Goal: Information Seeking & Learning: Learn about a topic

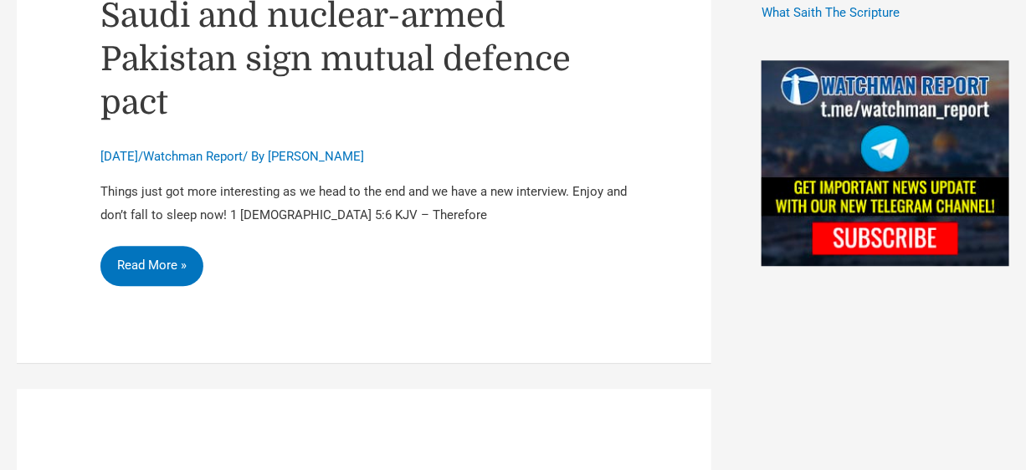
scroll to position [1404, 0]
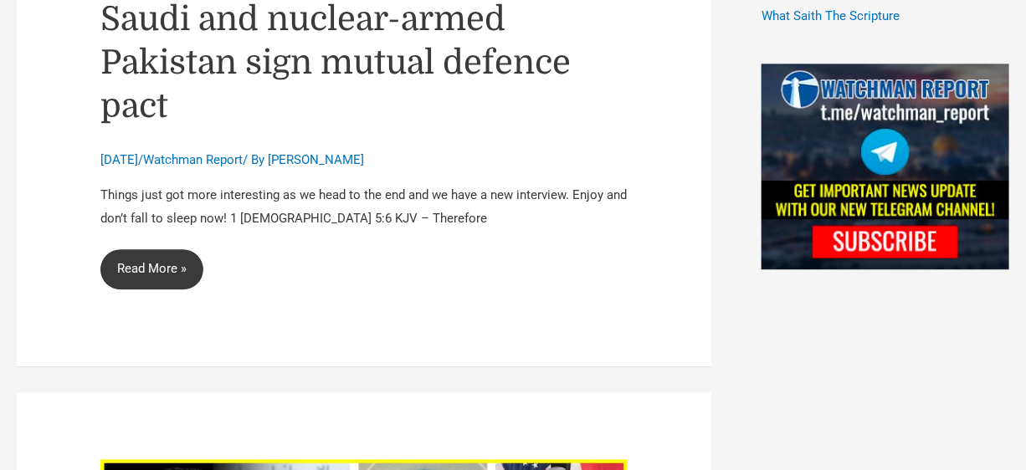
click at [155, 249] on link "Saudi and nuclear-armed Pakistan sign mutual defence pact Read More »" at bounding box center [151, 269] width 103 height 40
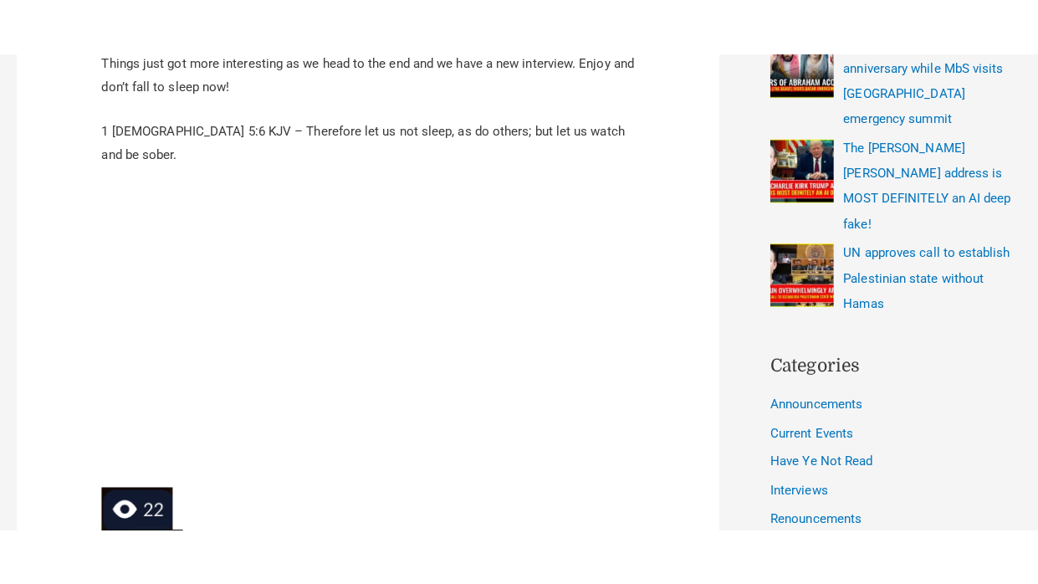
scroll to position [740, 0]
